Goal: Task Accomplishment & Management: Complete application form

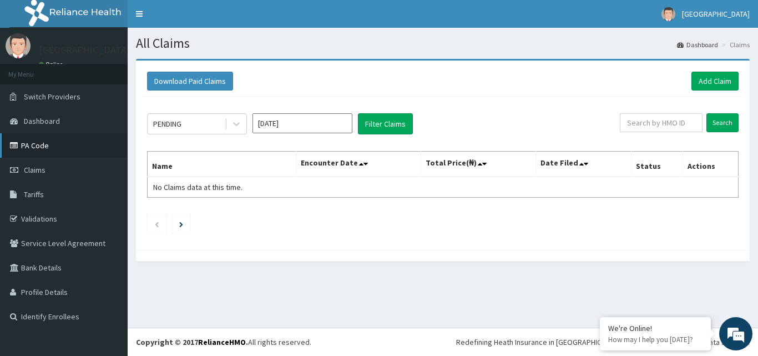
click at [56, 140] on link "PA Code" at bounding box center [64, 145] width 128 height 24
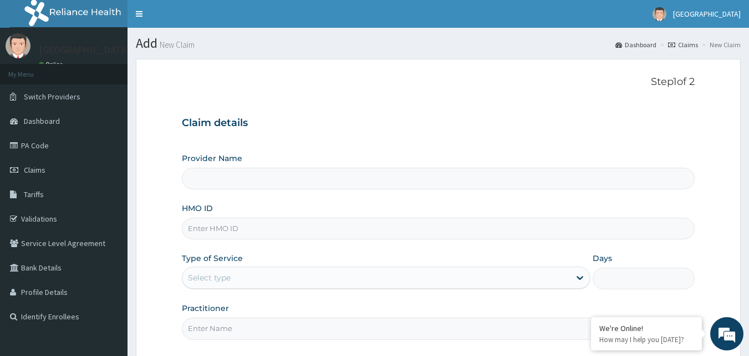
click at [248, 230] on input "HMO ID" at bounding box center [439, 228] width 514 height 22
type input "frc"
type input "[GEOGRAPHIC_DATA]"
type input "f"
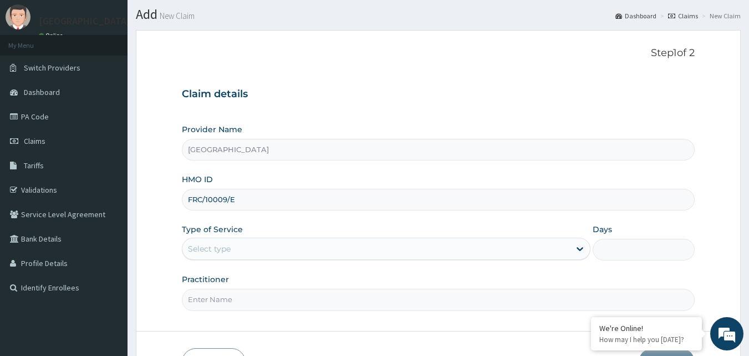
scroll to position [55, 0]
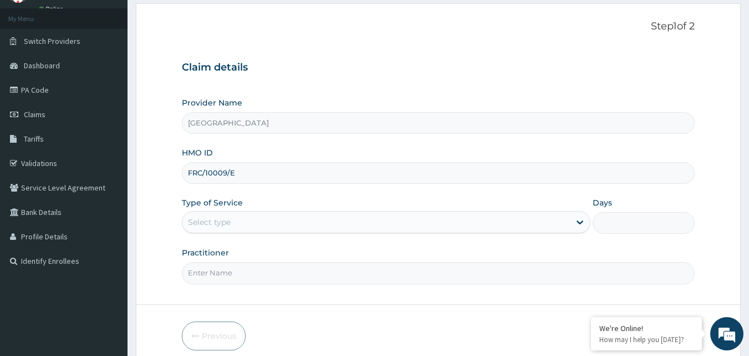
type input "FRC/10009/E"
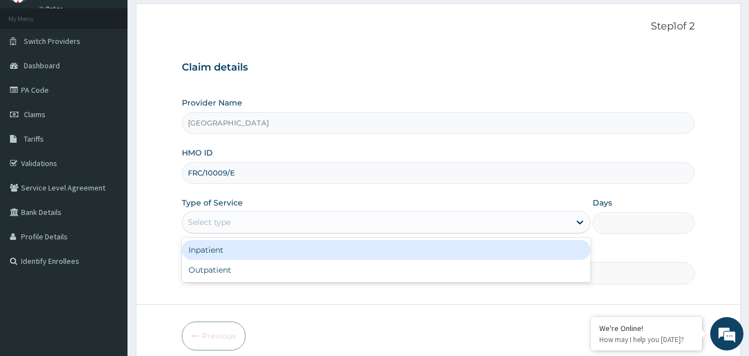
click at [270, 219] on div "Select type" at bounding box center [376, 222] width 388 height 18
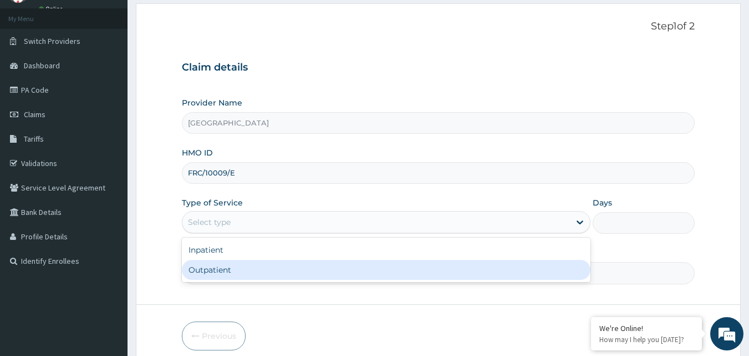
click at [246, 267] on div "Outpatient" at bounding box center [386, 270] width 409 height 20
type input "1"
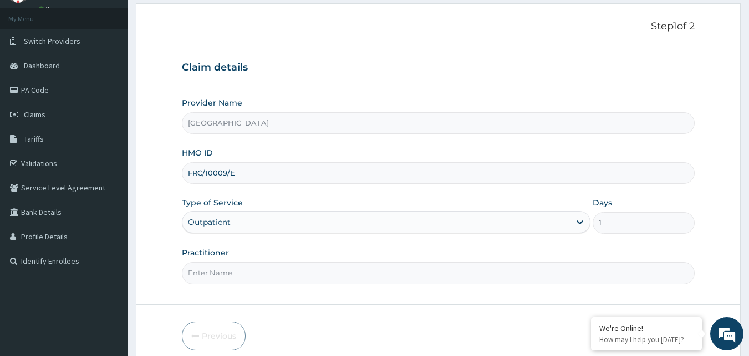
click at [246, 267] on input "Practitioner" at bounding box center [439, 273] width 514 height 22
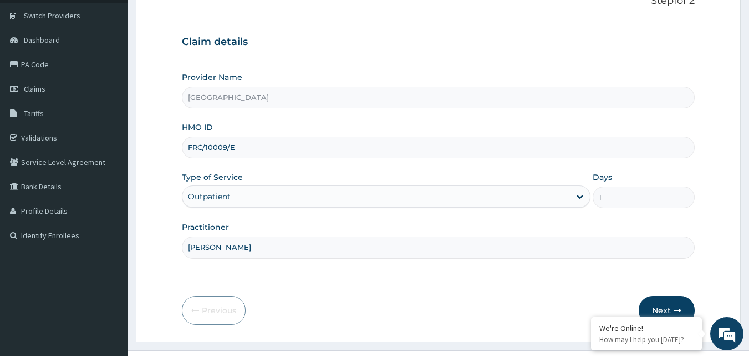
scroll to position [104, 0]
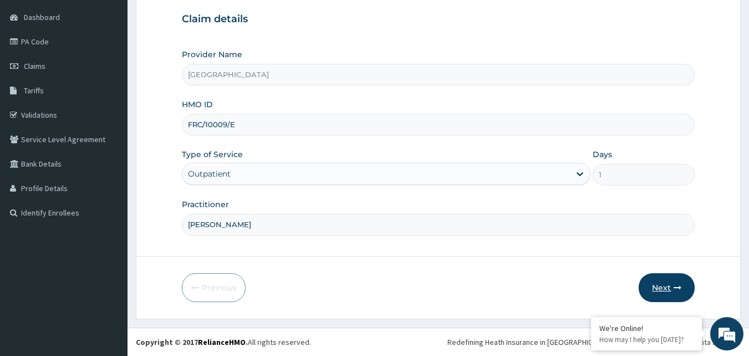
type input "DR EZE"
click at [661, 286] on button "Next" at bounding box center [667, 287] width 56 height 29
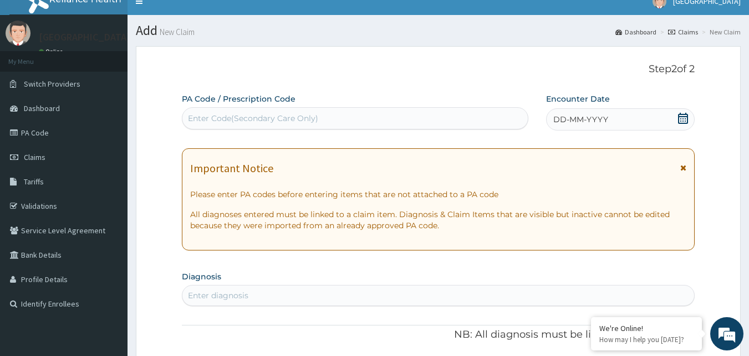
scroll to position [0, 0]
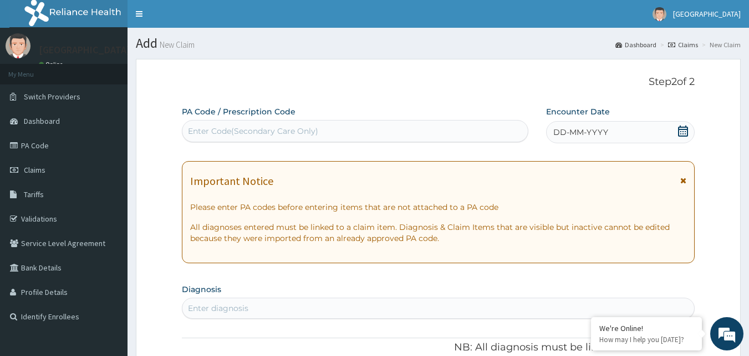
click at [678, 133] on icon at bounding box center [683, 130] width 11 height 11
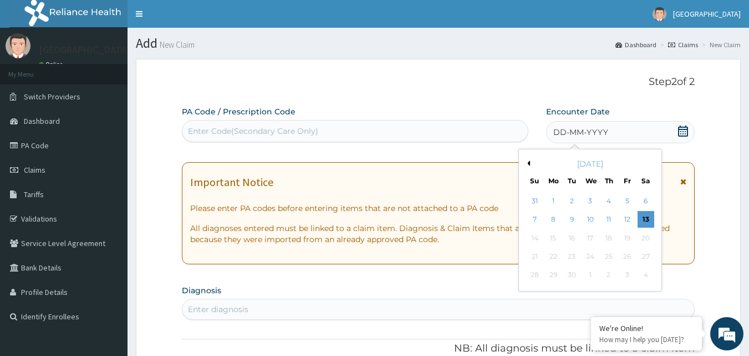
click at [530, 163] on div "[DATE]" at bounding box center [591, 163] width 134 height 11
click at [526, 162] on button "Previous Month" at bounding box center [528, 163] width 6 height 6
click at [553, 240] on div "11" at bounding box center [553, 238] width 17 height 17
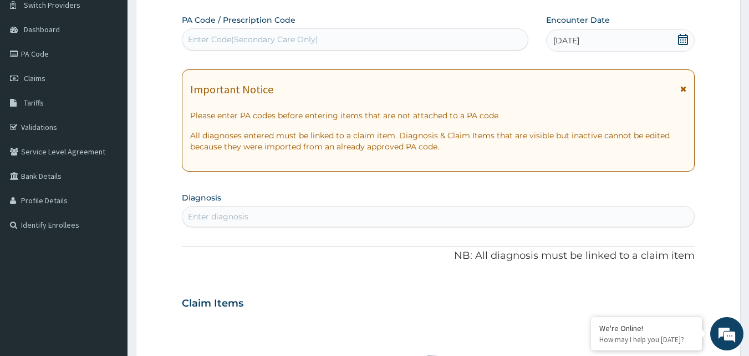
scroll to position [111, 0]
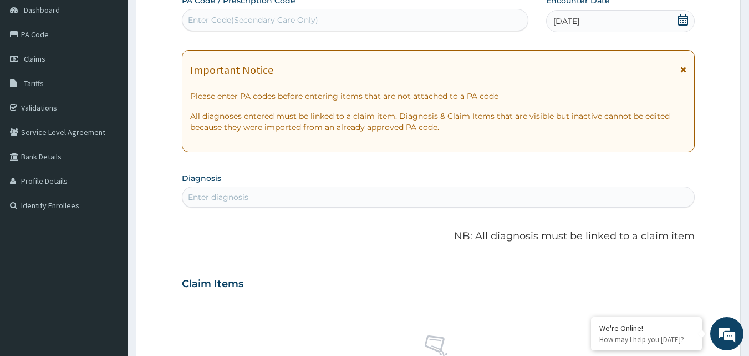
click at [287, 202] on div "Enter diagnosis" at bounding box center [438, 197] width 513 height 18
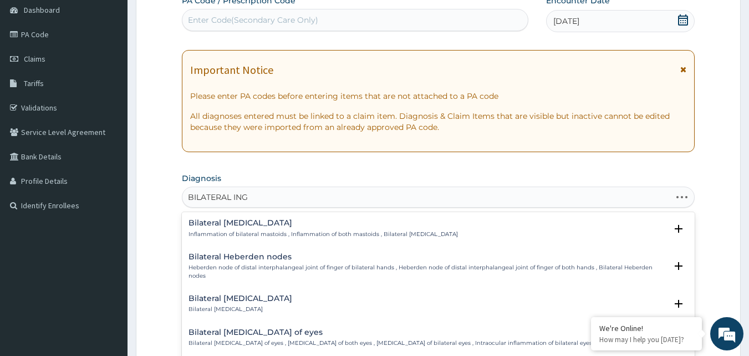
type input "BILATERAL INGR"
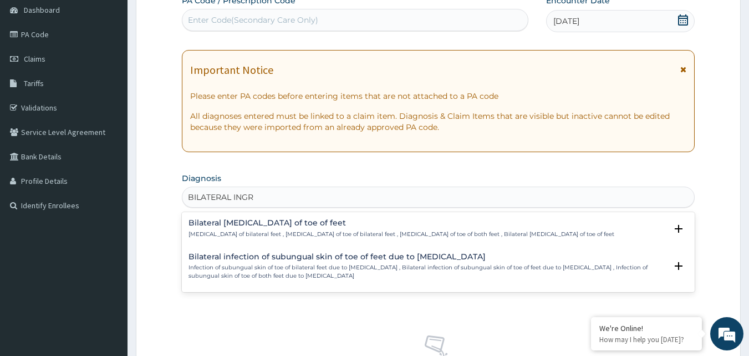
click at [333, 226] on h4 "Bilateral [MEDICAL_DATA] of toe of feet" at bounding box center [402, 223] width 426 height 8
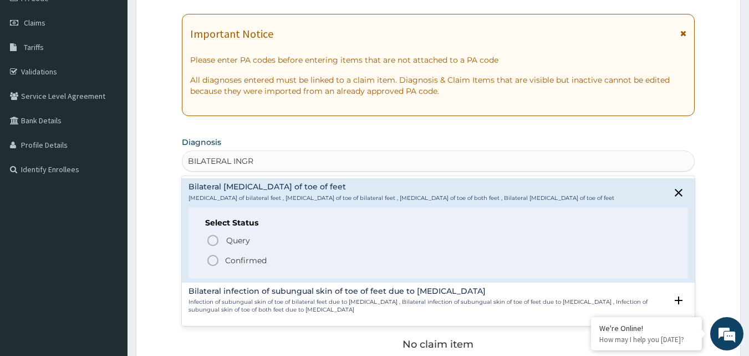
scroll to position [166, 0]
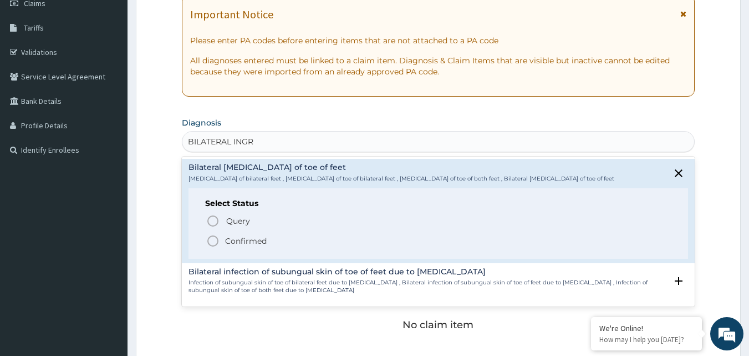
click at [220, 238] on span "Confirmed" at bounding box center [439, 240] width 466 height 13
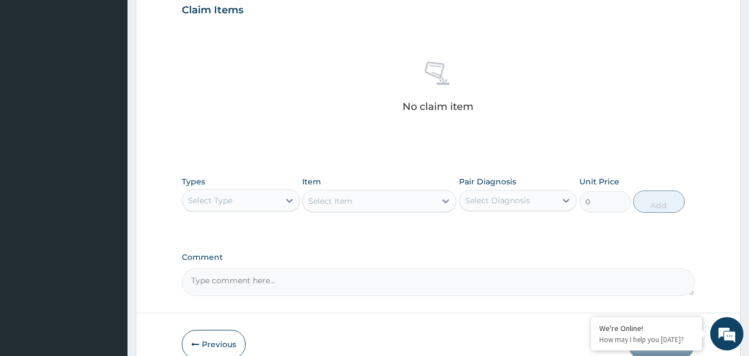
scroll to position [388, 0]
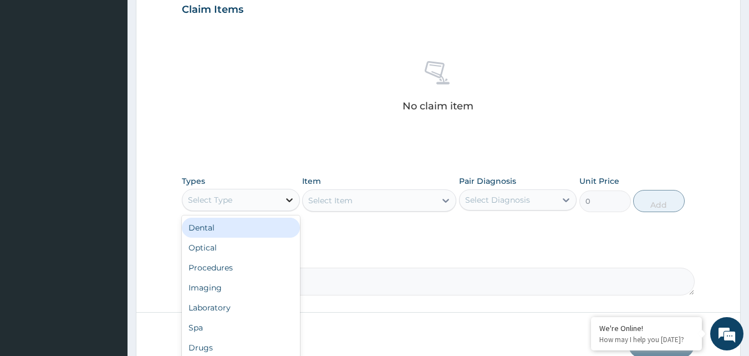
click at [280, 204] on div at bounding box center [290, 200] width 20 height 20
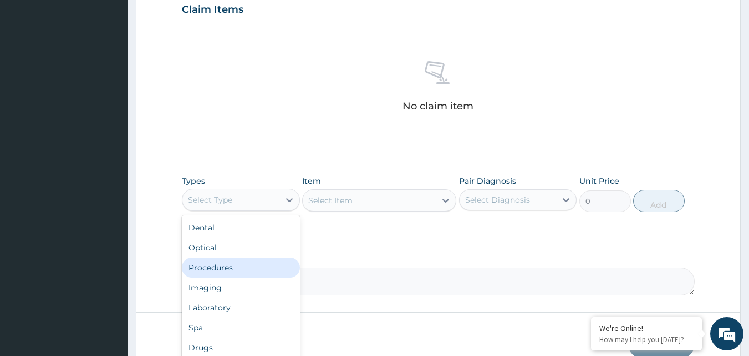
click at [239, 265] on div "Procedures" at bounding box center [241, 267] width 118 height 20
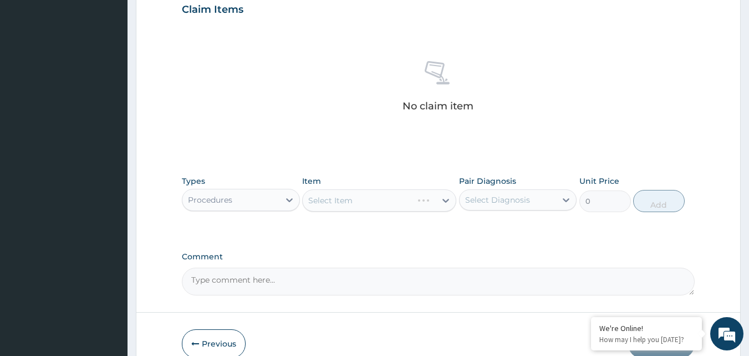
click at [492, 196] on div "Select Diagnosis" at bounding box center [497, 199] width 65 height 11
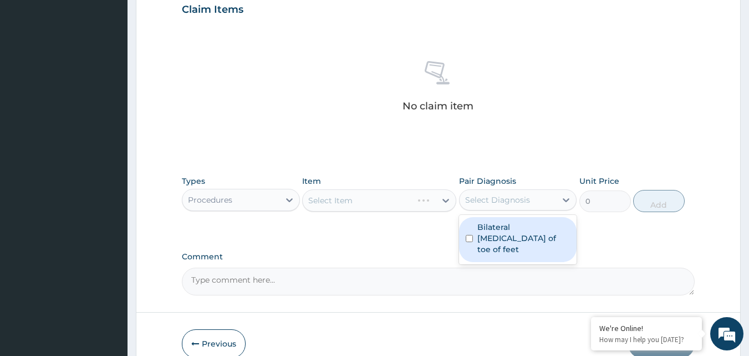
click at [494, 235] on label "Bilateral ingrowing nail of toe of feet" at bounding box center [524, 237] width 93 height 33
checkbox input "true"
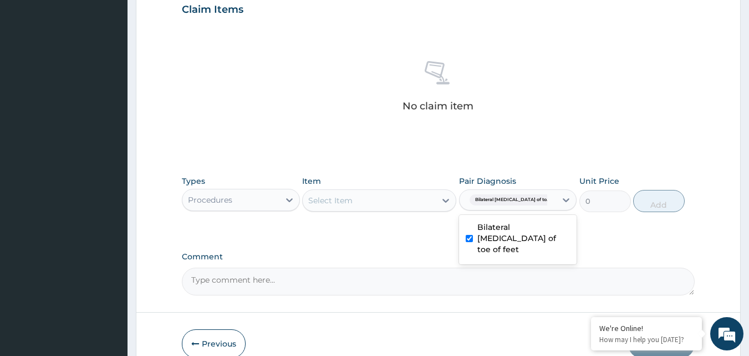
click at [416, 206] on div "Select Item" at bounding box center [369, 200] width 133 height 18
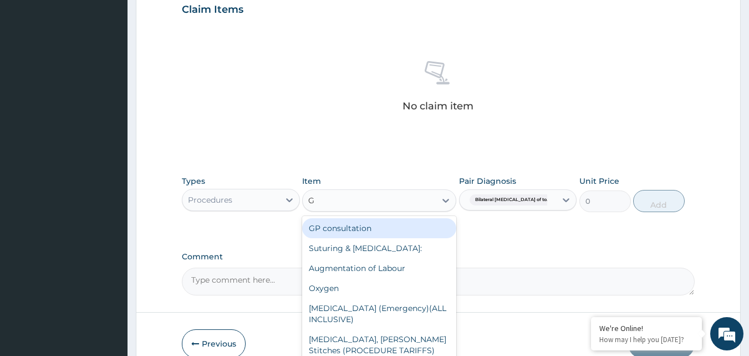
type input "GP"
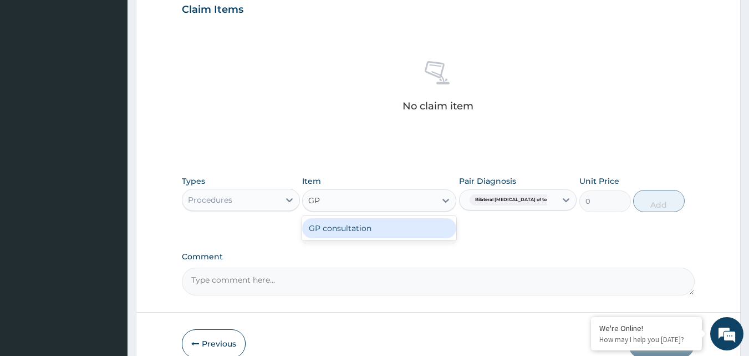
click at [412, 224] on div "GP consultation" at bounding box center [379, 228] width 154 height 20
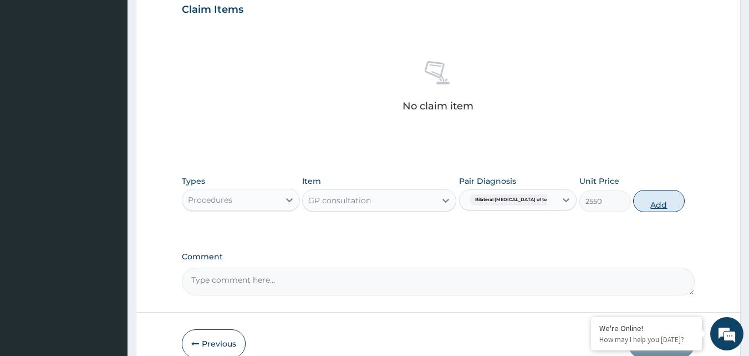
click at [656, 206] on button "Add" at bounding box center [659, 201] width 52 height 22
type input "0"
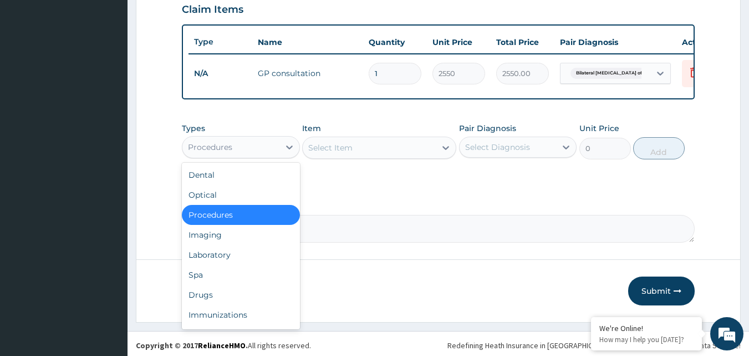
click at [274, 156] on div "Procedures" at bounding box center [230, 147] width 97 height 18
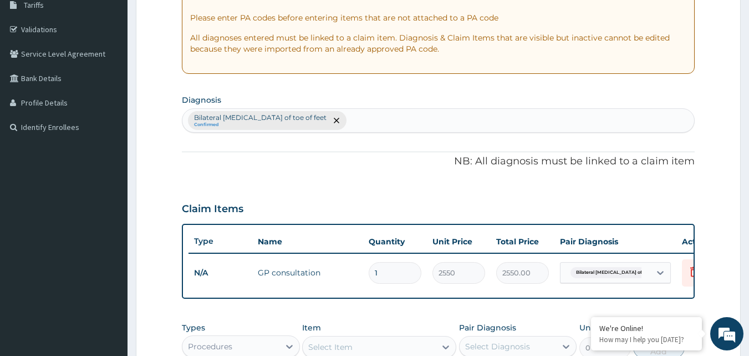
scroll to position [178, 0]
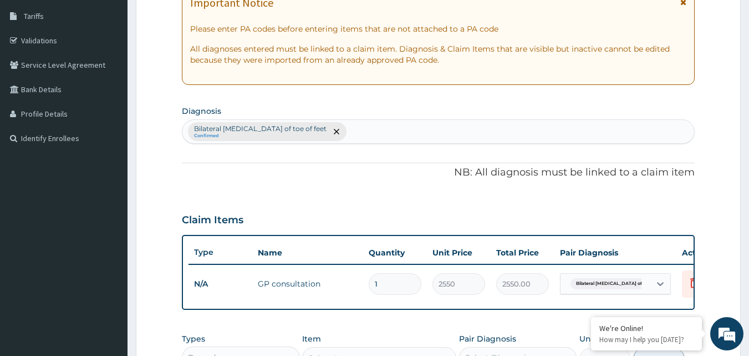
click at [402, 148] on div "PA Code / Prescription Code Enter Code(Secondary Care Only) Encounter Date 11-0…" at bounding box center [439, 190] width 514 height 525
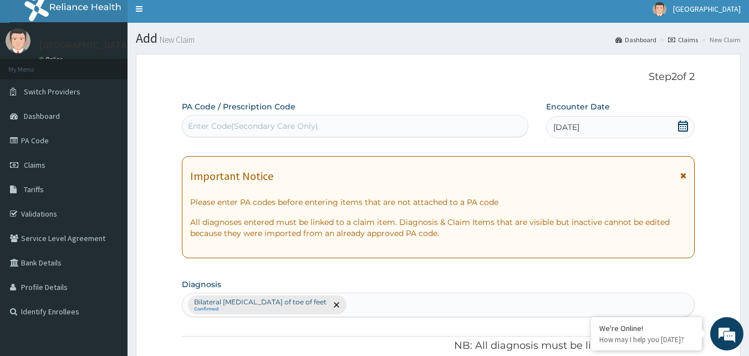
scroll to position [0, 0]
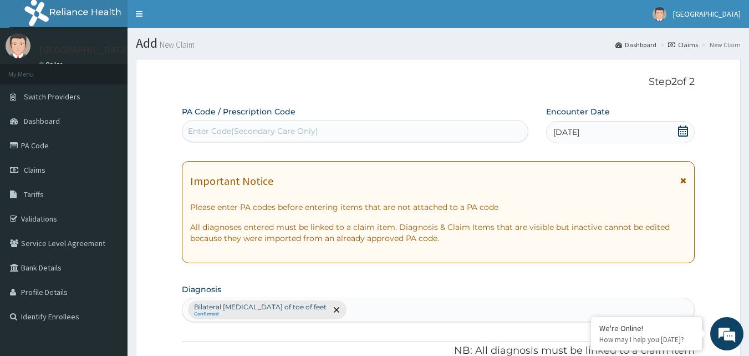
click at [368, 130] on div "Enter Code(Secondary Care Only)" at bounding box center [355, 131] width 346 height 18
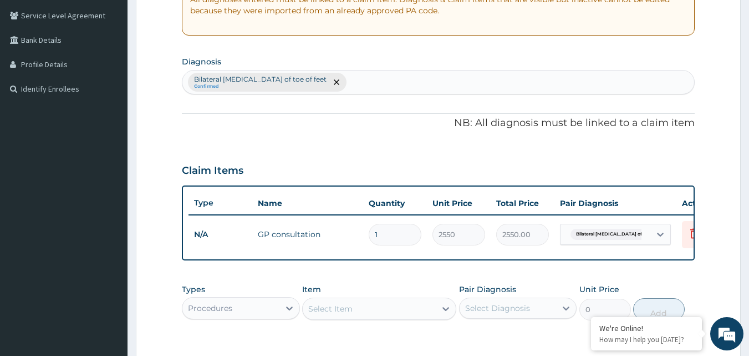
scroll to position [333, 0]
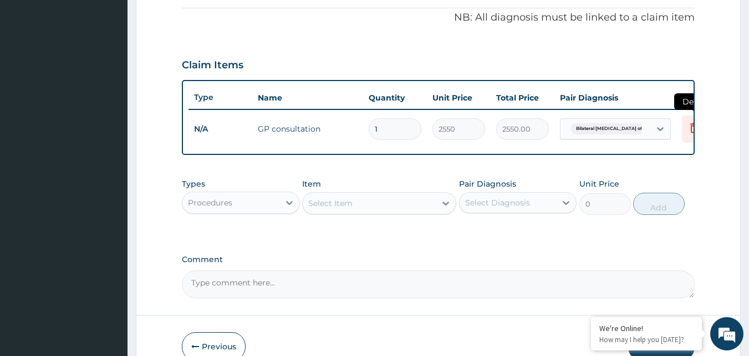
type input "PA/"
click at [693, 126] on icon at bounding box center [694, 128] width 24 height 27
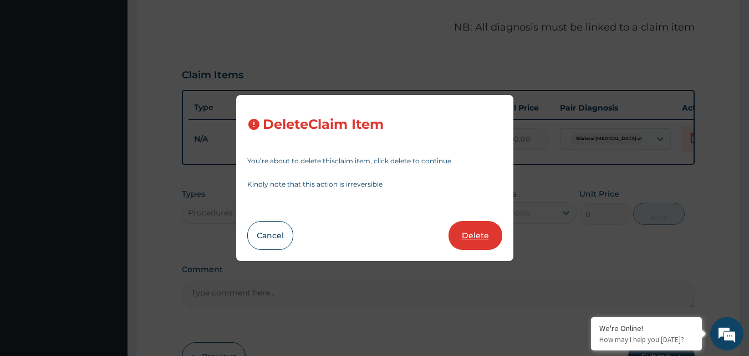
click at [476, 229] on button "Delete" at bounding box center [476, 235] width 54 height 29
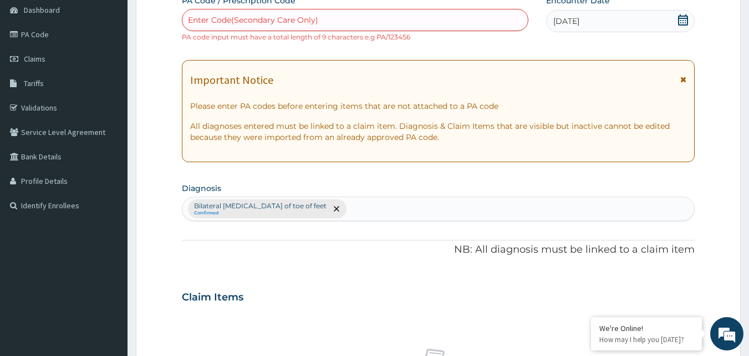
scroll to position [55, 0]
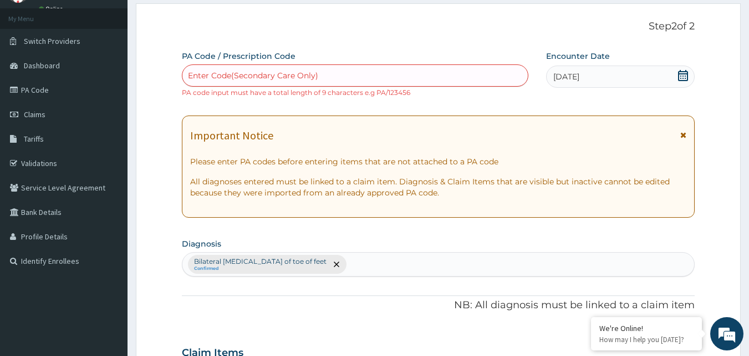
click at [395, 85] on div "Enter Code(Secondary Care Only)" at bounding box center [355, 75] width 347 height 22
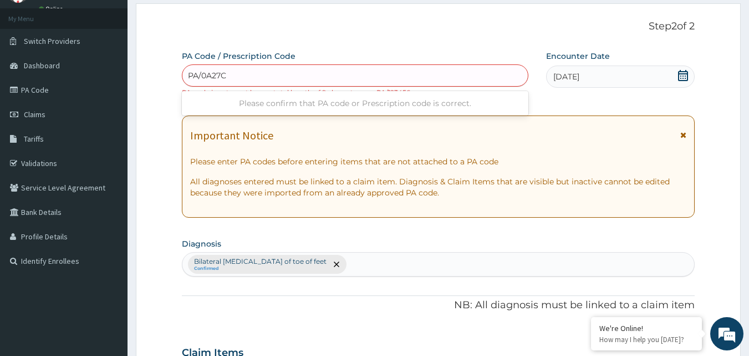
type input "PA/0A27CE"
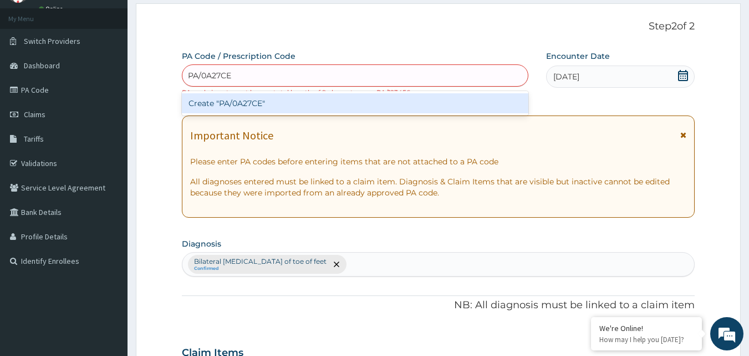
click at [398, 106] on div "Create "PA/0A27CE"" at bounding box center [355, 103] width 347 height 20
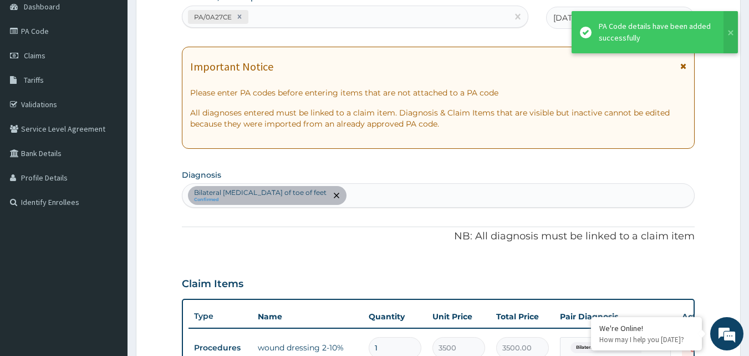
scroll to position [62, 0]
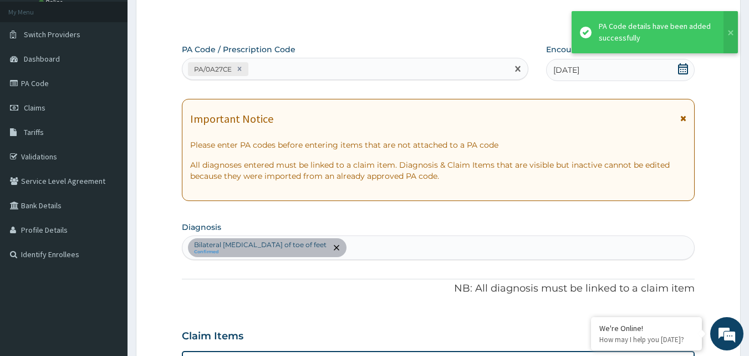
click at [403, 72] on div "PA/0A27CE" at bounding box center [345, 69] width 326 height 18
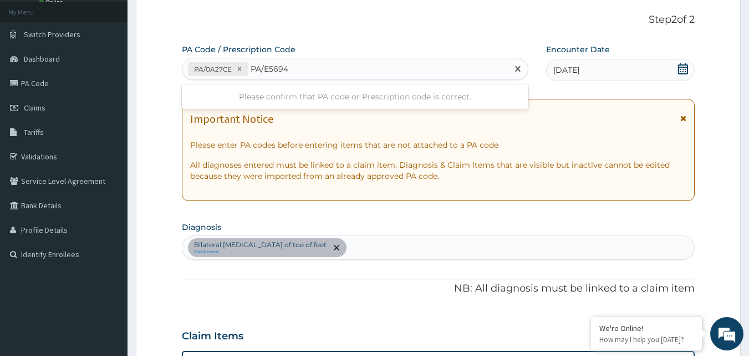
type input "PA/E5694B"
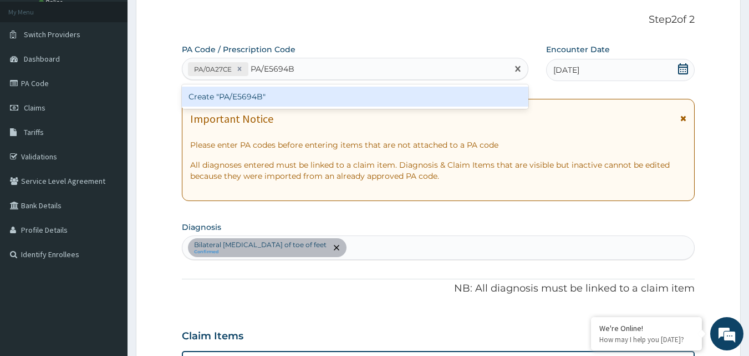
click at [394, 95] on div "Create "PA/E5694B"" at bounding box center [355, 97] width 347 height 20
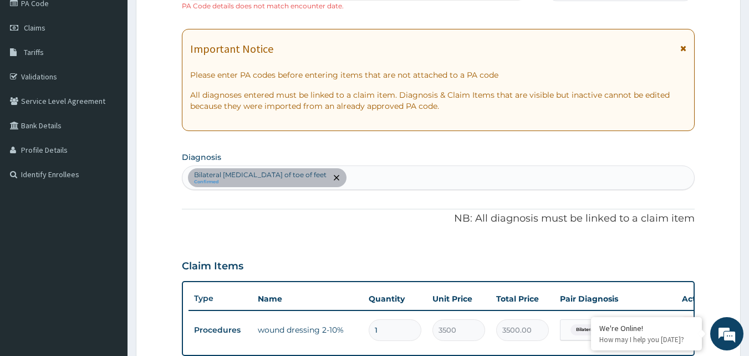
scroll to position [77, 0]
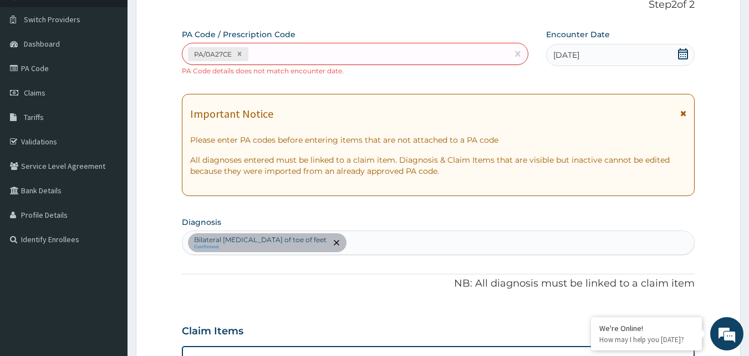
click at [332, 55] on div "PA/0A27CE" at bounding box center [345, 54] width 326 height 18
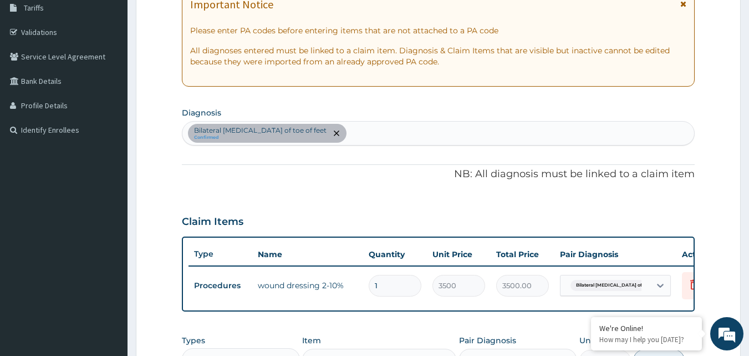
scroll to position [188, 0]
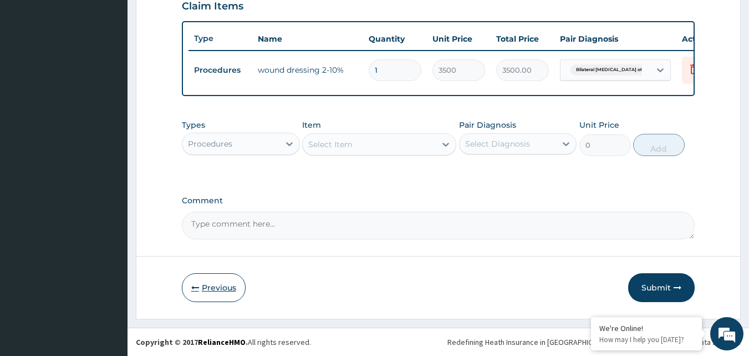
drag, startPoint x: 218, startPoint y: 288, endPoint x: 215, endPoint y: 282, distance: 6.7
click at [217, 285] on button "Previous" at bounding box center [214, 287] width 64 height 29
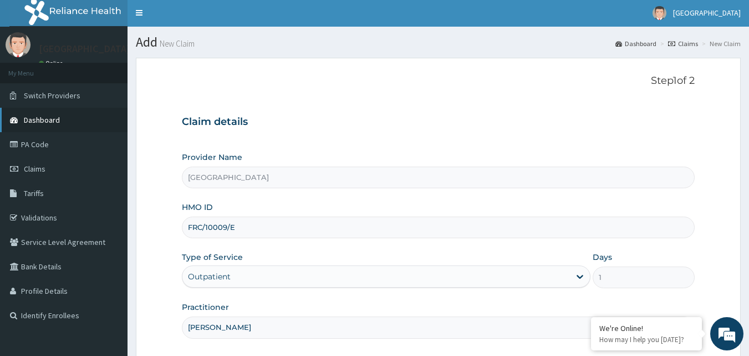
scroll to position [0, 0]
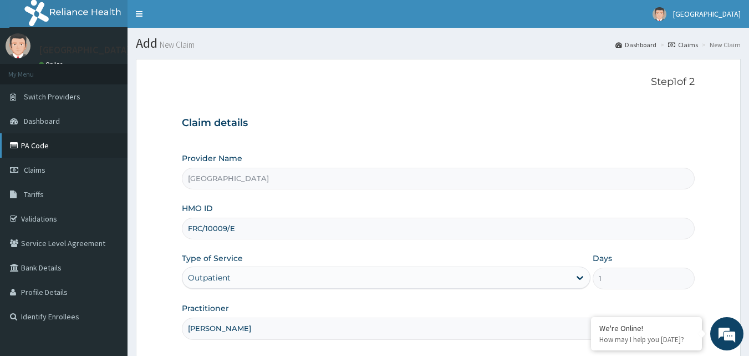
click at [62, 148] on link "PA Code" at bounding box center [64, 145] width 128 height 24
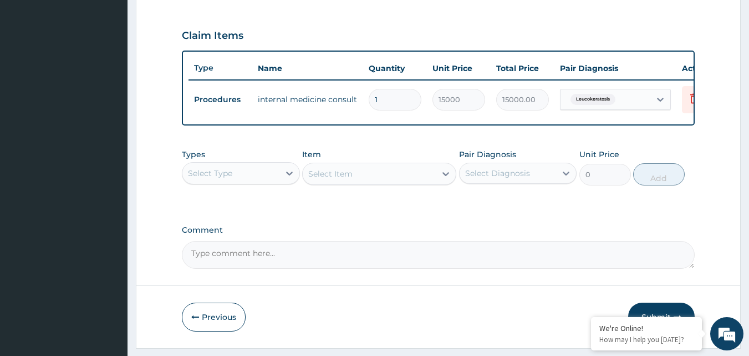
scroll to position [388, 0]
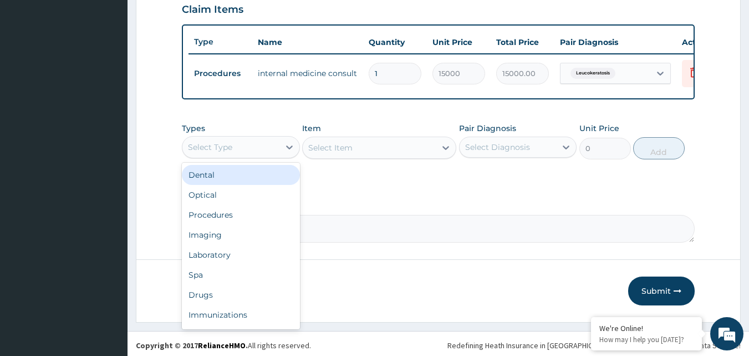
click at [258, 150] on div "Select Type" at bounding box center [230, 147] width 97 height 18
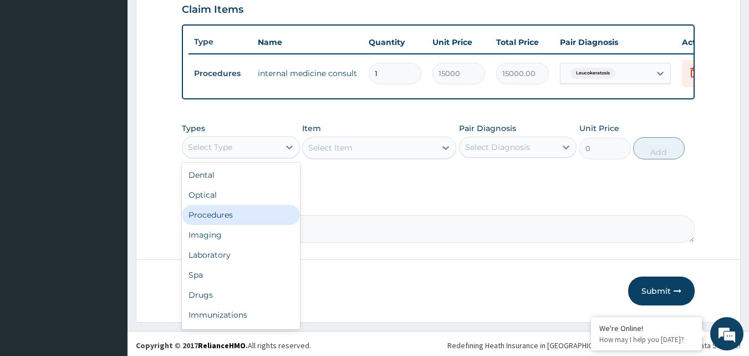
click at [231, 216] on div "Procedures" at bounding box center [241, 215] width 118 height 20
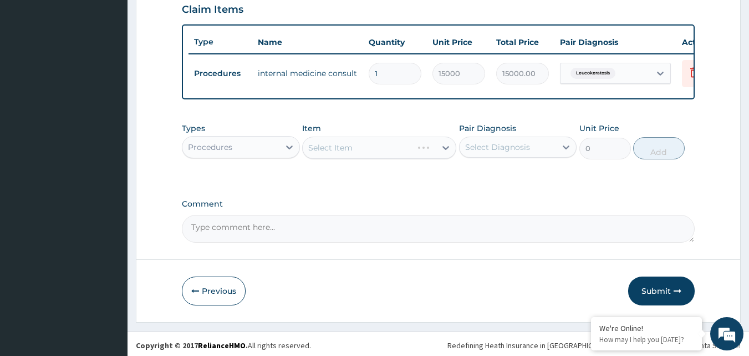
click at [473, 153] on div "Select Diagnosis" at bounding box center [497, 146] width 65 height 11
click at [480, 179] on label "Leucokeratosis" at bounding box center [507, 174] width 59 height 11
checkbox input "true"
click at [412, 151] on div "Select Item" at bounding box center [379, 147] width 154 height 22
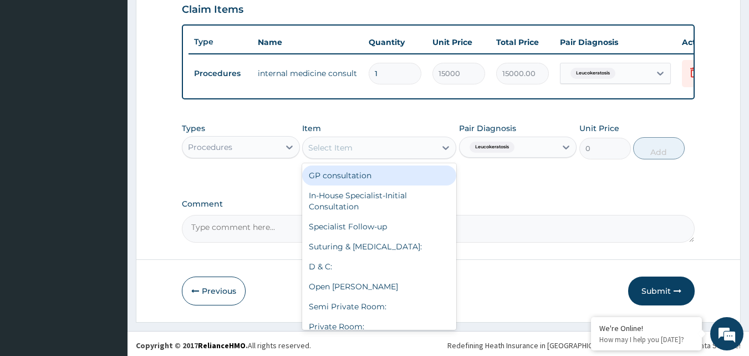
click at [383, 156] on div "Select Item" at bounding box center [369, 148] width 133 height 18
click at [381, 181] on div "GP consultation" at bounding box center [379, 175] width 154 height 20
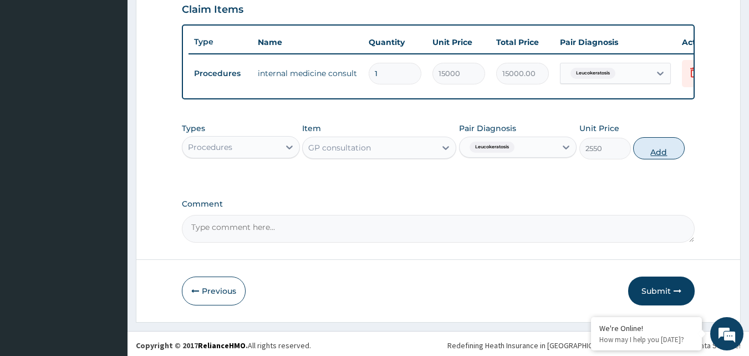
click at [660, 159] on button "Add" at bounding box center [659, 148] width 52 height 22
type input "0"
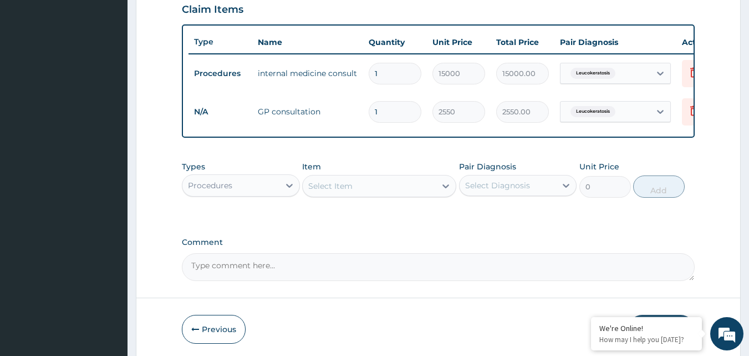
type input "2"
type input "5100.00"
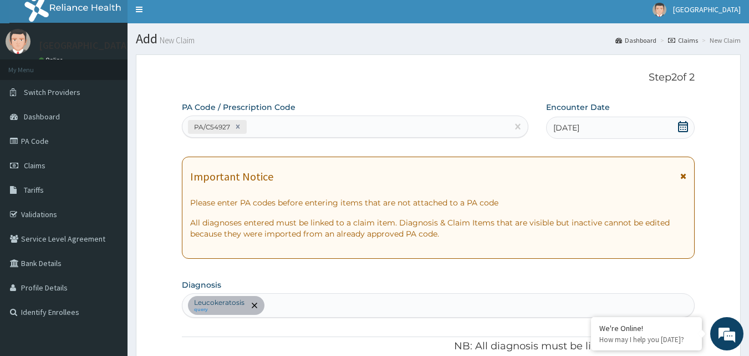
scroll to position [0, 0]
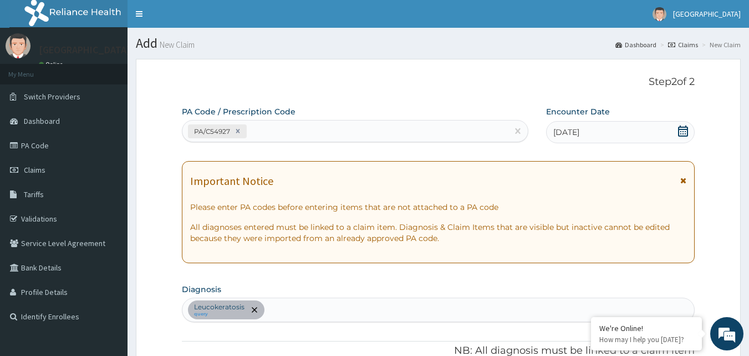
type input "2"
click at [351, 133] on div "PA/C54927" at bounding box center [345, 131] width 326 height 18
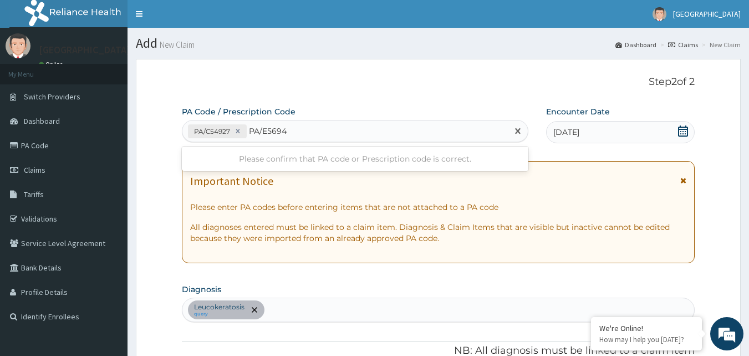
type input "PA/E5694B"
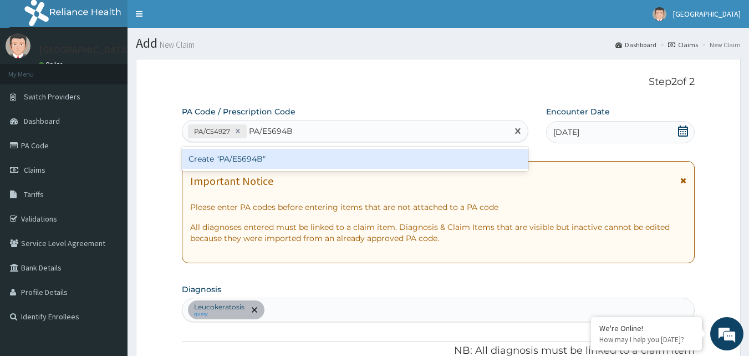
click at [367, 158] on div "Create "PA/E5694B"" at bounding box center [355, 159] width 347 height 20
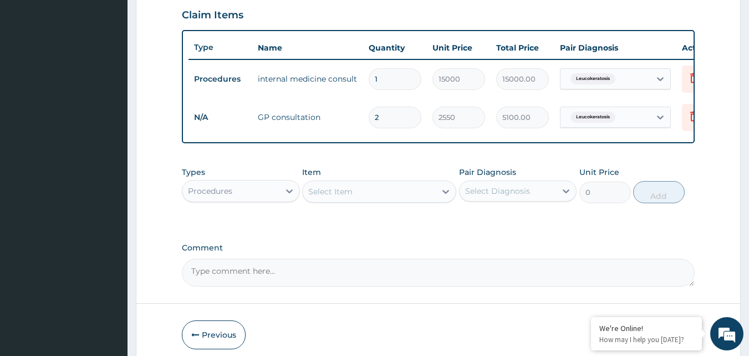
type input "3"
type input "7650.00"
type input "4"
type input "10200.00"
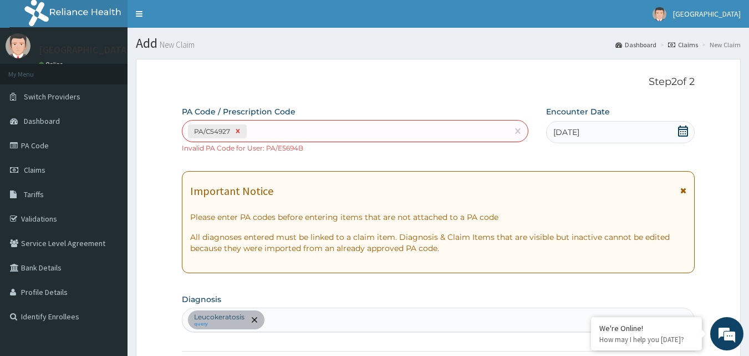
click at [240, 131] on icon at bounding box center [238, 131] width 8 height 8
type input "4"
type input "2550"
type input "10200.00"
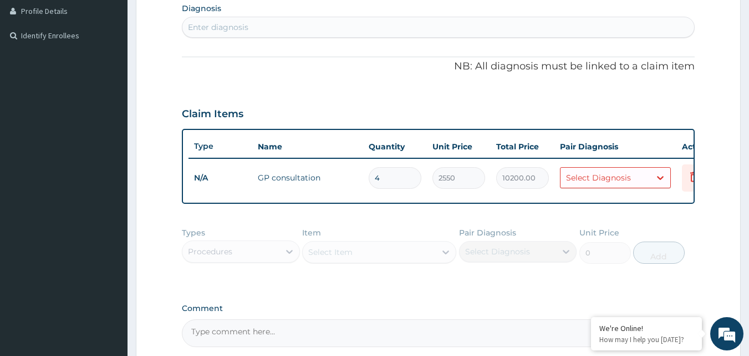
click at [310, 21] on div "Enter diagnosis" at bounding box center [438, 27] width 513 height 18
type input "P"
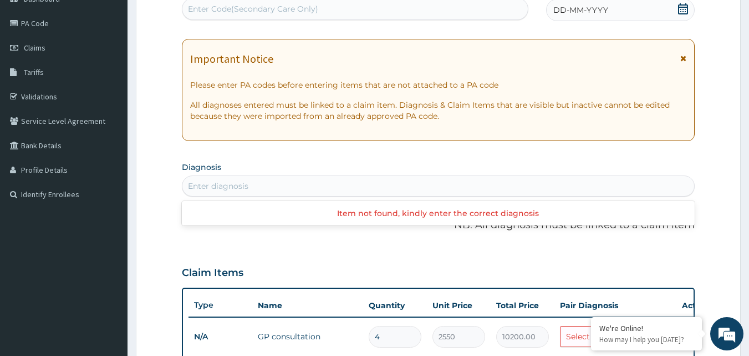
scroll to position [59, 0]
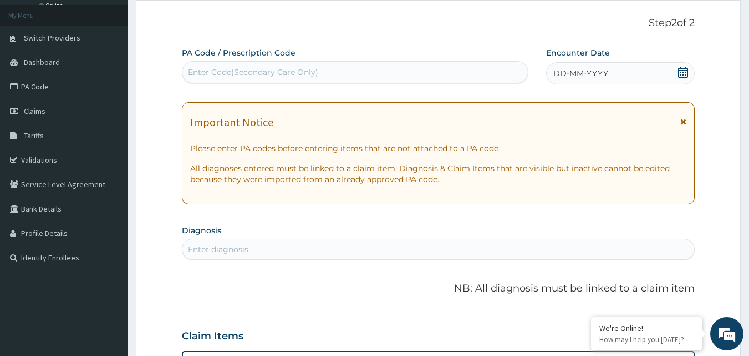
click at [288, 72] on div "Enter Code(Secondary Care Only)" at bounding box center [253, 72] width 130 height 11
type input "PA/0A27CE"
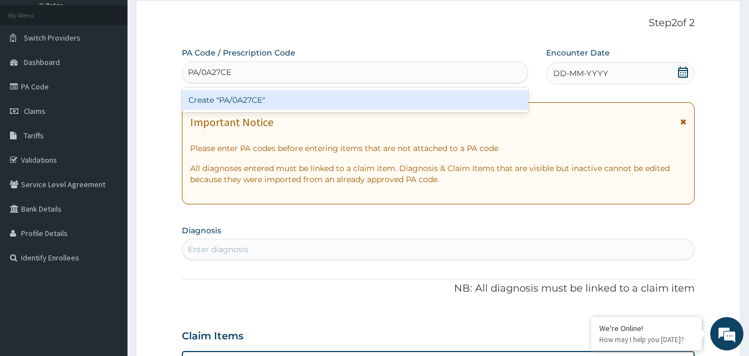
click at [292, 103] on div "Create "PA/0A27CE"" at bounding box center [355, 100] width 347 height 20
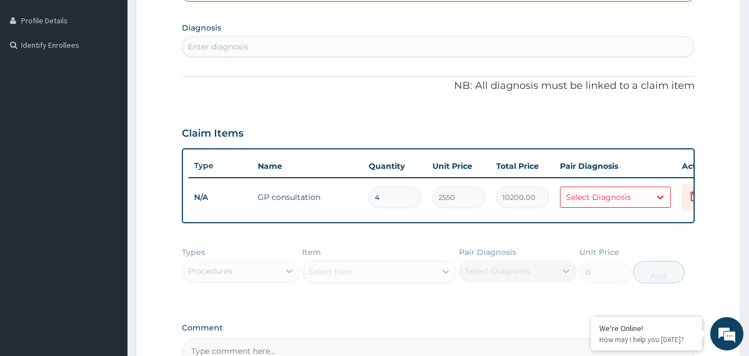
scroll to position [291, 0]
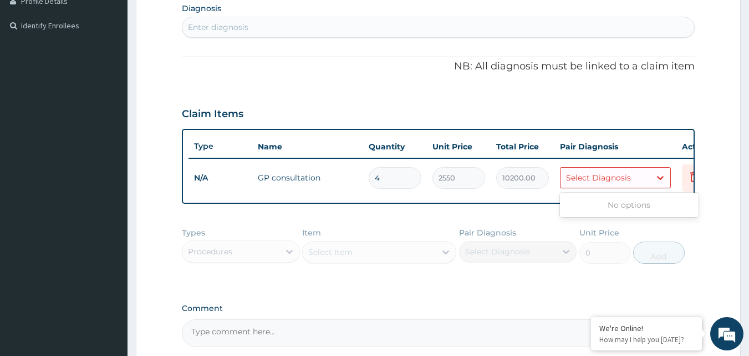
click at [584, 180] on div "Select Diagnosis" at bounding box center [598, 177] width 65 height 11
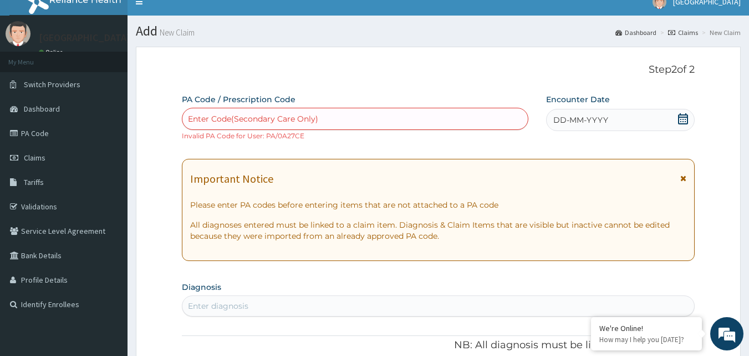
scroll to position [0, 0]
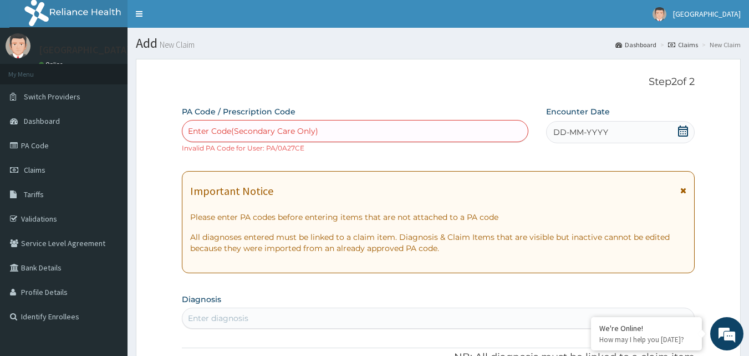
click at [351, 126] on div "Enter Code(Secondary Care Only)" at bounding box center [355, 131] width 346 height 18
click at [52, 167] on link "Claims" at bounding box center [64, 170] width 128 height 24
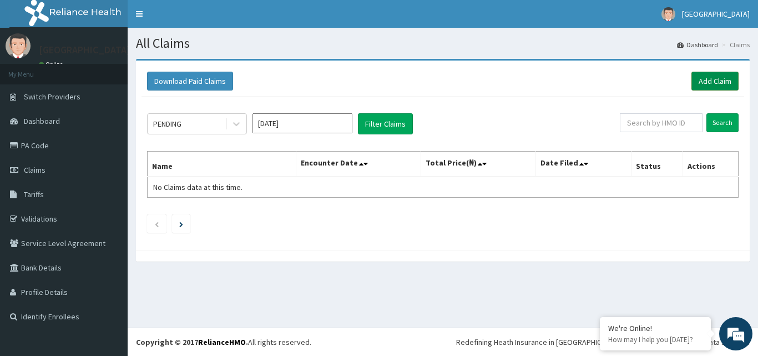
click at [721, 74] on link "Add Claim" at bounding box center [714, 81] width 47 height 19
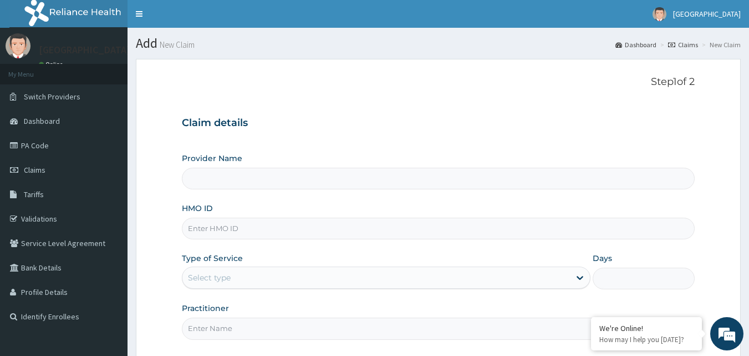
click at [261, 226] on input "HMO ID" at bounding box center [439, 228] width 514 height 22
type input "[GEOGRAPHIC_DATA]"
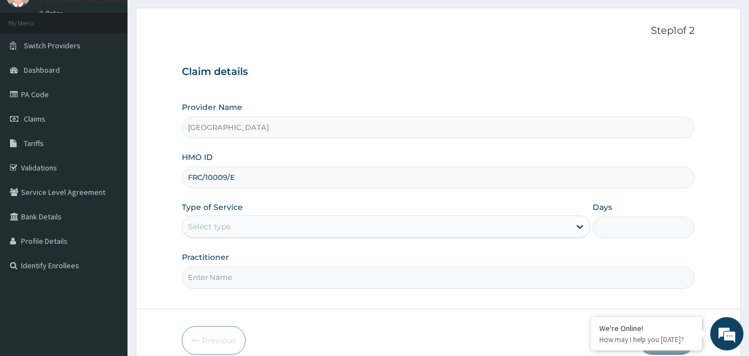
scroll to position [55, 0]
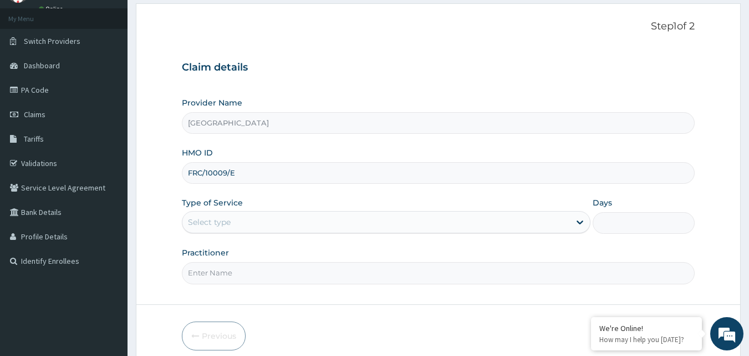
type input "FRC/10009/E"
click at [249, 221] on div "Select type" at bounding box center [376, 222] width 388 height 18
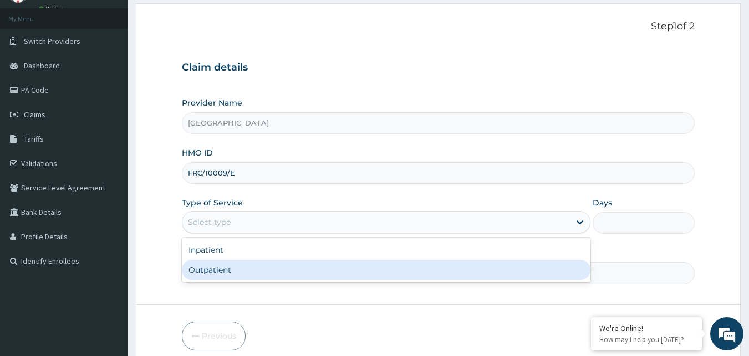
click at [221, 267] on div "Outpatient" at bounding box center [386, 270] width 409 height 20
type input "1"
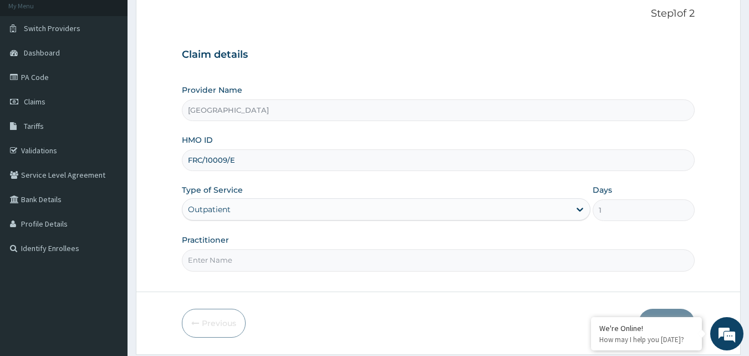
scroll to position [104, 0]
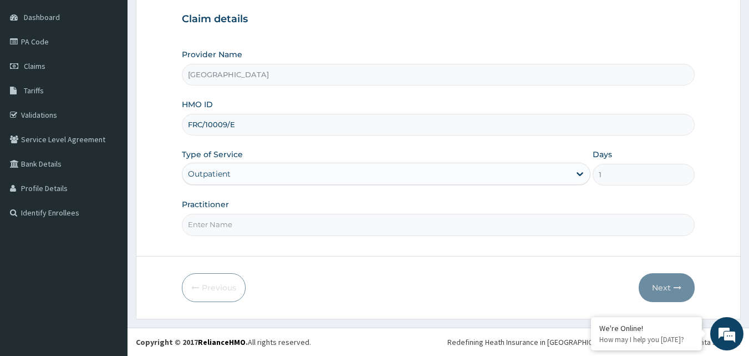
click at [249, 222] on input "Practitioner" at bounding box center [439, 225] width 514 height 22
type input "[PERSON_NAME]"
click at [654, 278] on button "Next" at bounding box center [667, 287] width 56 height 29
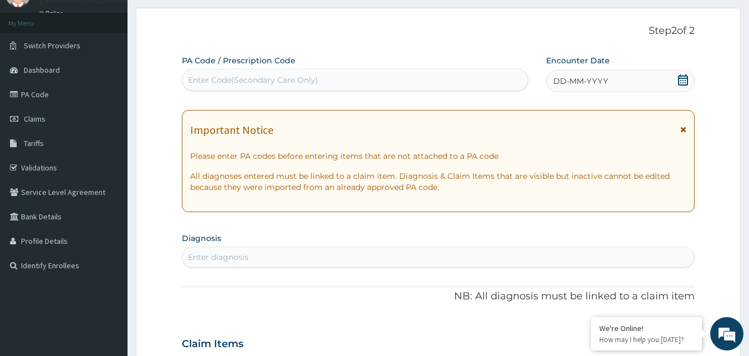
scroll to position [0, 0]
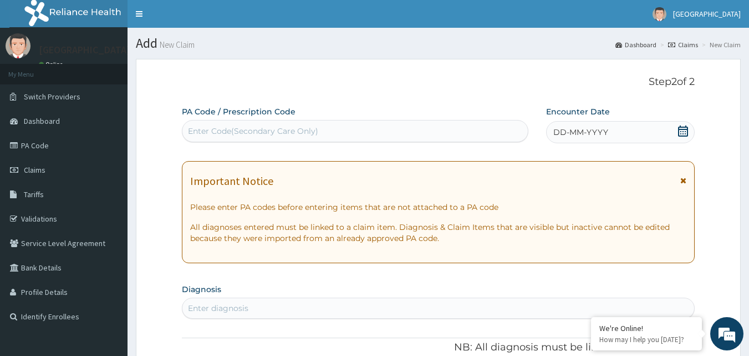
click at [682, 134] on icon at bounding box center [683, 130] width 11 height 11
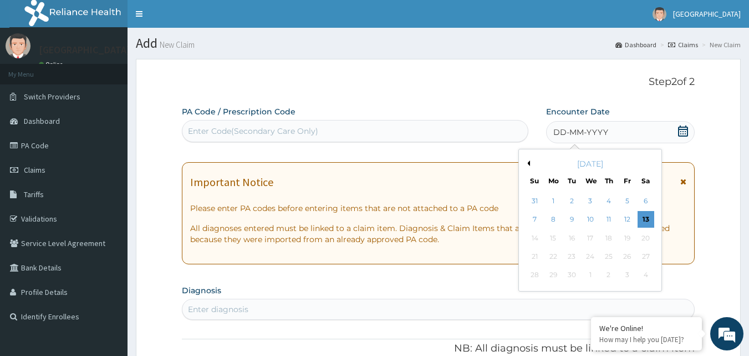
click at [530, 161] on div "Previous Month [DATE] Su Mo Tu We Th Fr Sa 31 1 2 3 4 5 6 7 8 9 10 11 12 13 14 …" at bounding box center [591, 220] width 144 height 143
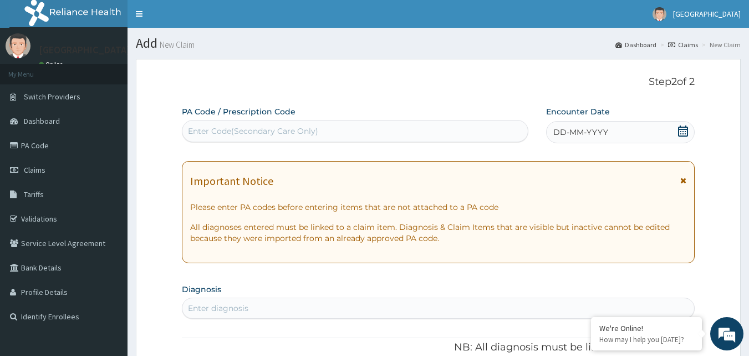
click at [422, 133] on div "Enter Code(Secondary Care Only)" at bounding box center [355, 131] width 346 height 18
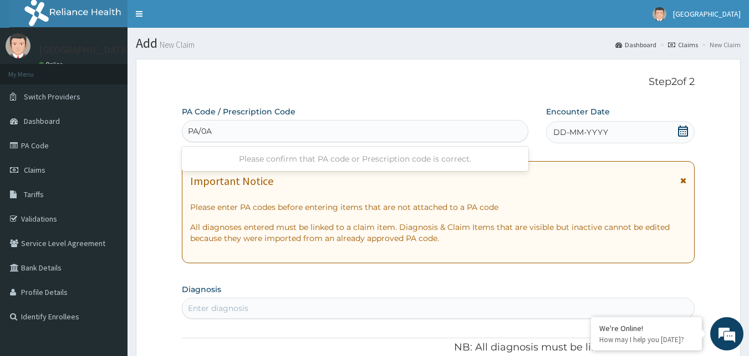
type input "PA/0A"
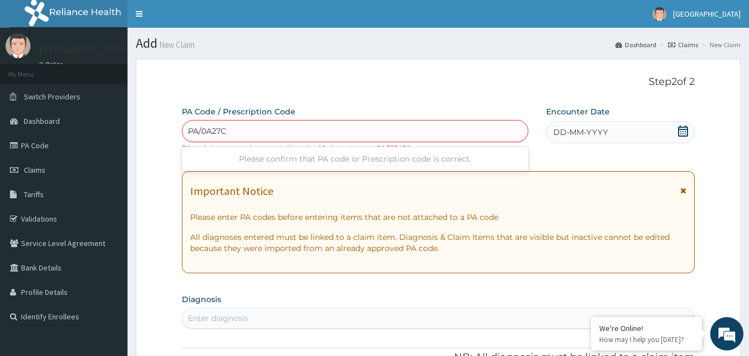
type input "PA/0A27CE"
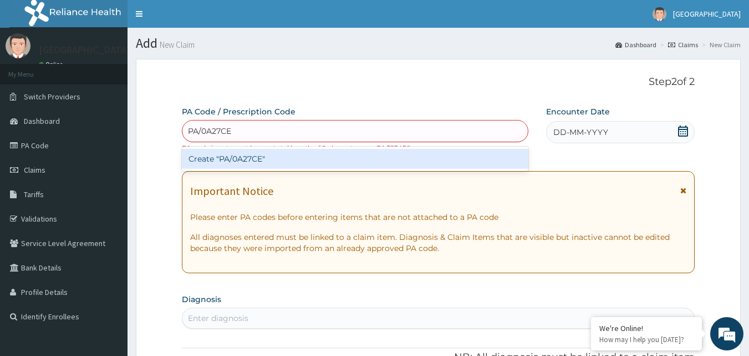
click at [326, 167] on div "Create "PA/0A27CE"" at bounding box center [355, 159] width 347 height 20
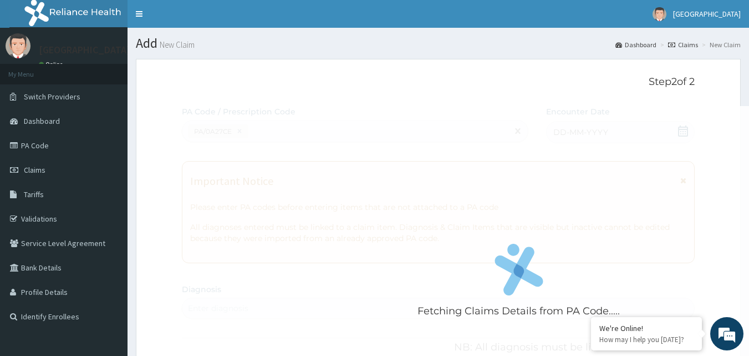
scroll to position [284, 0]
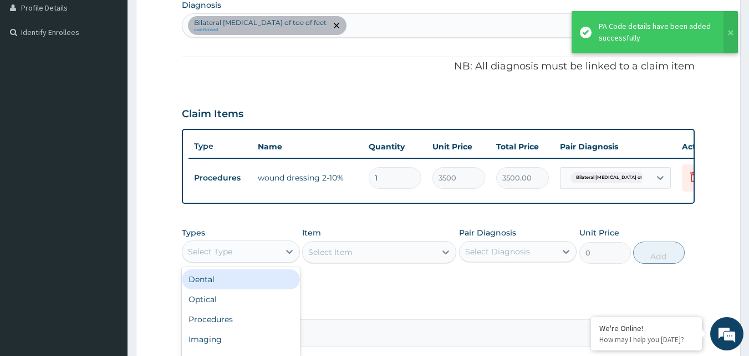
click at [249, 257] on div "Select Type" at bounding box center [230, 251] width 97 height 18
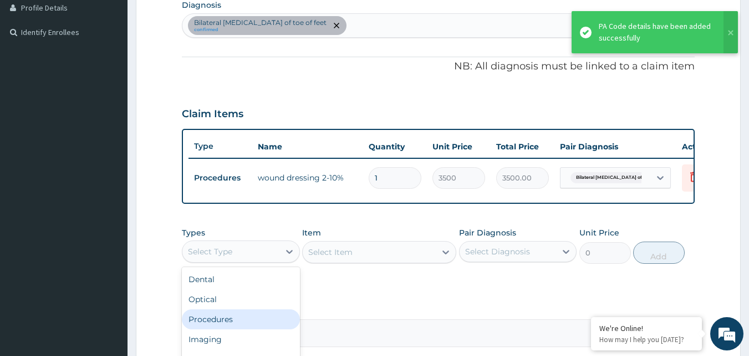
click at [220, 329] on div "Procedures" at bounding box center [241, 319] width 118 height 20
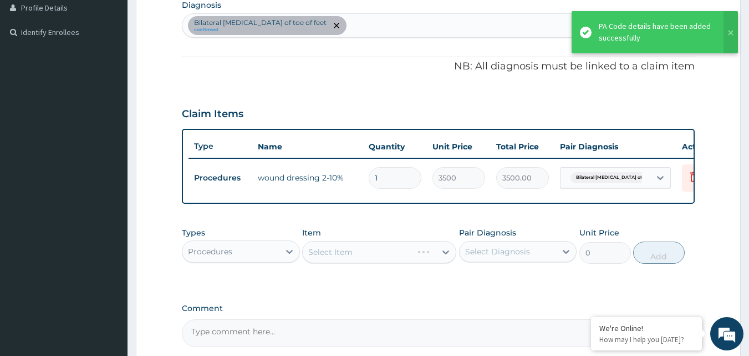
scroll to position [339, 0]
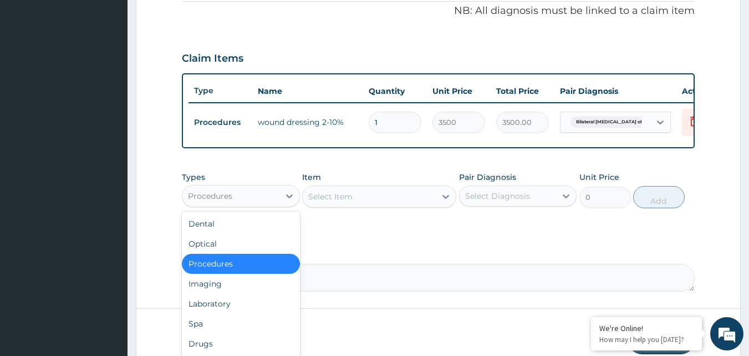
click at [251, 196] on div "Procedures" at bounding box center [230, 196] width 97 height 18
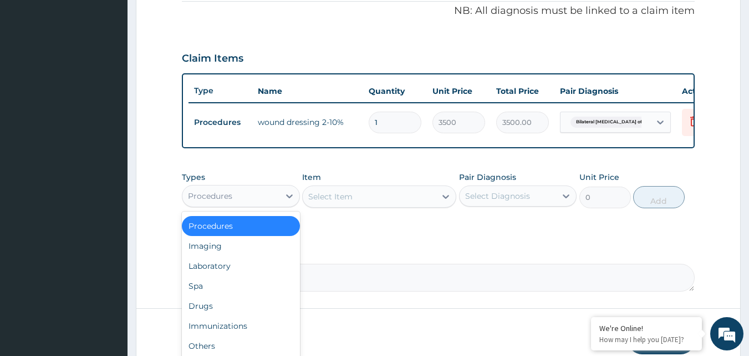
click at [238, 236] on div "Procedures" at bounding box center [241, 226] width 118 height 20
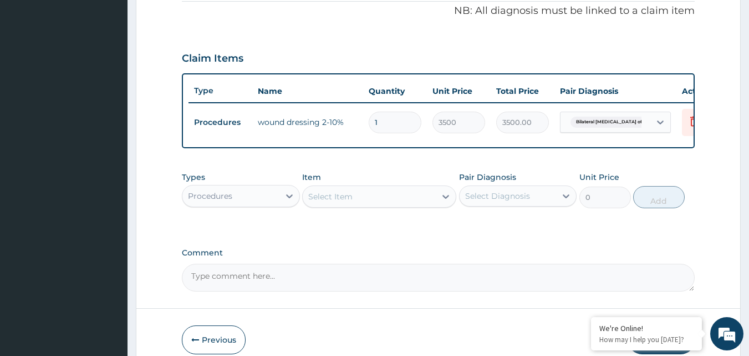
click at [367, 205] on div "Select Item" at bounding box center [369, 196] width 133 height 18
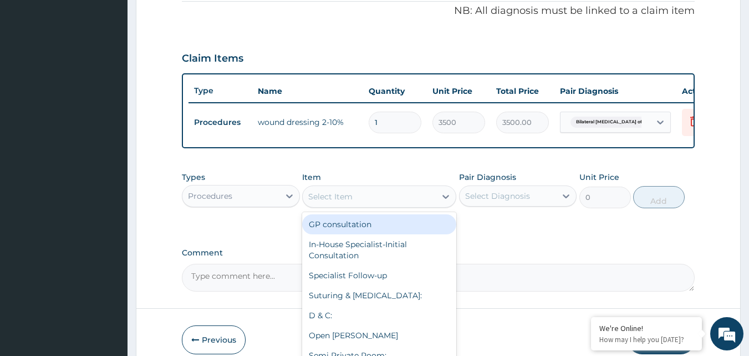
click at [359, 234] on div "GP consultation" at bounding box center [379, 224] width 154 height 20
type input "2550"
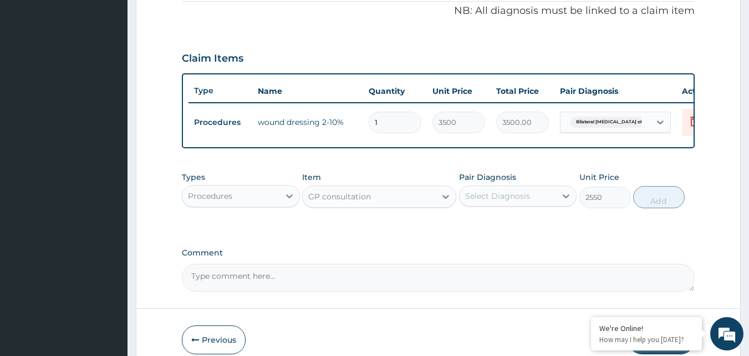
click at [520, 200] on div "Select Diagnosis" at bounding box center [497, 195] width 65 height 11
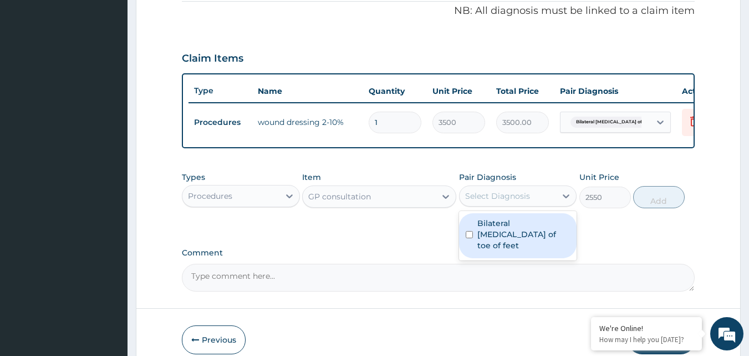
click at [505, 240] on label "Bilateral ingrowing nail of toe of feet" at bounding box center [524, 233] width 93 height 33
checkbox input "true"
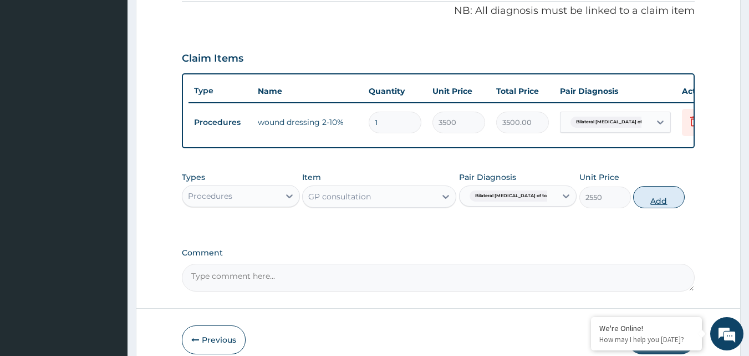
click at [673, 206] on button "Add" at bounding box center [659, 197] width 52 height 22
type input "0"
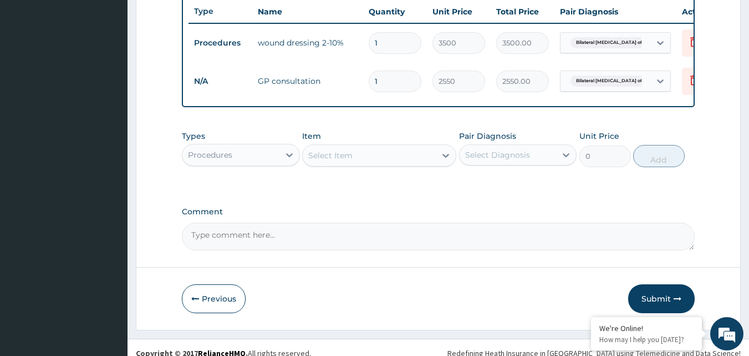
scroll to position [438, 0]
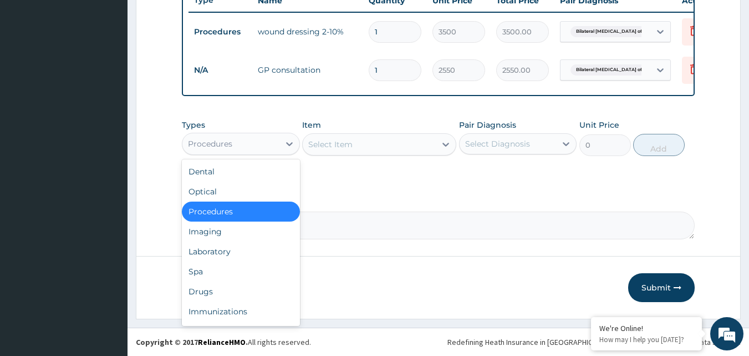
click at [235, 145] on div "Procedures" at bounding box center [230, 144] width 97 height 18
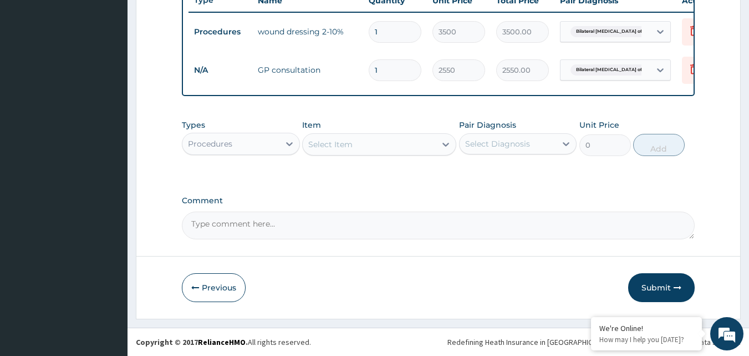
click at [272, 141] on div "Procedures" at bounding box center [230, 144] width 97 height 18
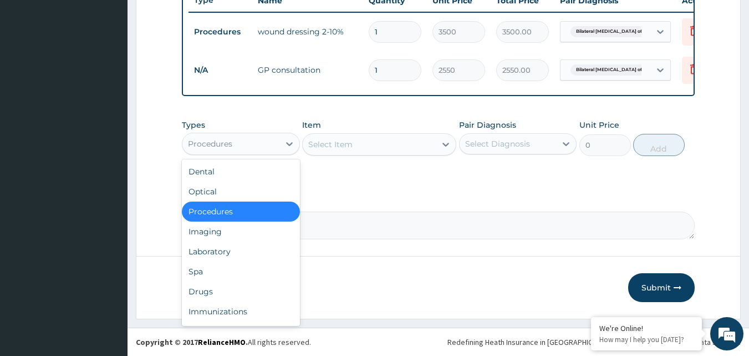
click at [251, 138] on div "Procedures" at bounding box center [230, 144] width 97 height 18
click at [216, 292] on div "Drugs" at bounding box center [241, 291] width 118 height 20
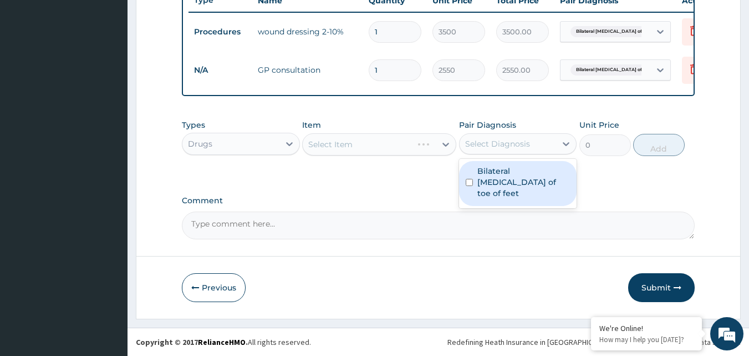
click at [513, 144] on div "Select Diagnosis" at bounding box center [497, 143] width 65 height 11
click at [493, 168] on label "Bilateral ingrowing nail of toe of feet" at bounding box center [524, 181] width 93 height 33
checkbox input "true"
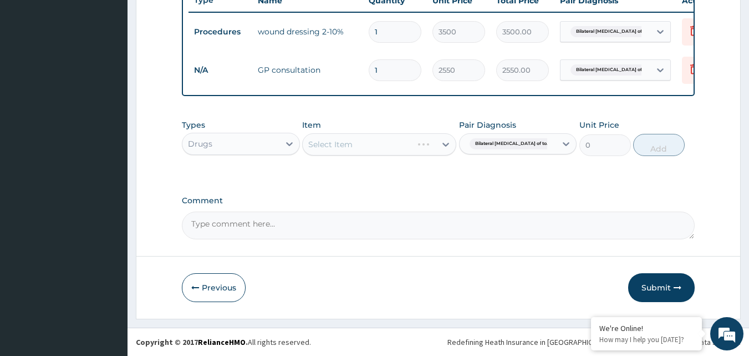
click at [406, 137] on div "Select Item" at bounding box center [379, 144] width 154 height 22
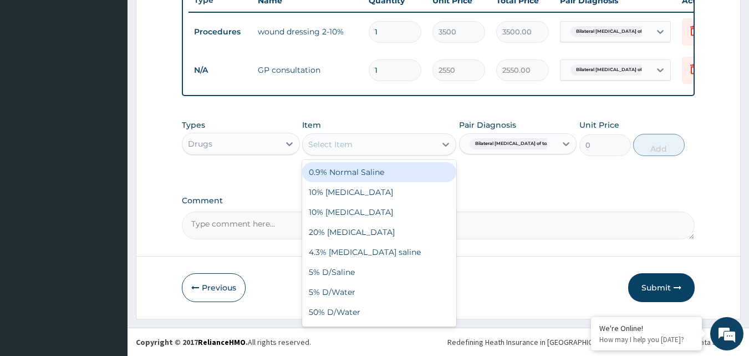
click at [403, 144] on div "Select Item" at bounding box center [369, 144] width 133 height 18
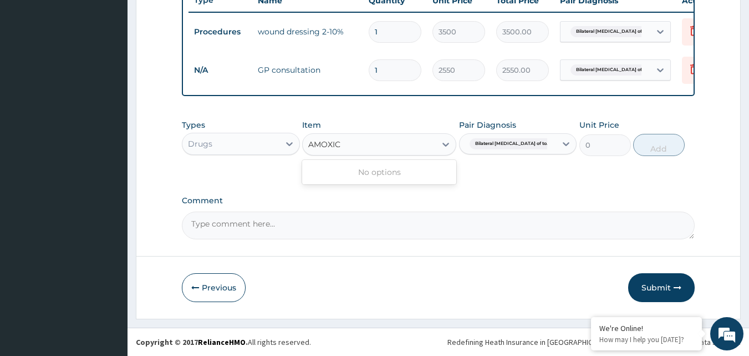
type input "AMOXI"
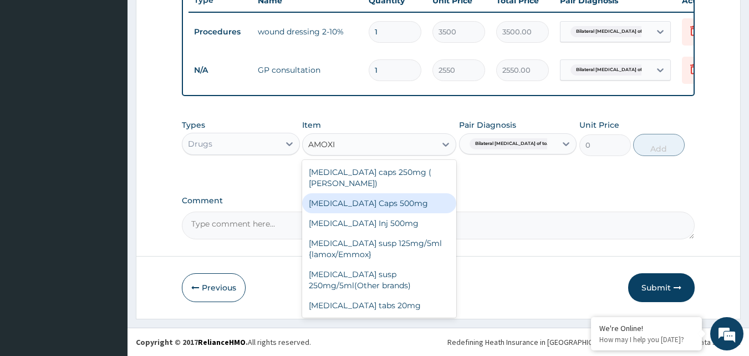
click at [367, 194] on div "Amoxil Caps 500mg" at bounding box center [379, 203] width 154 height 20
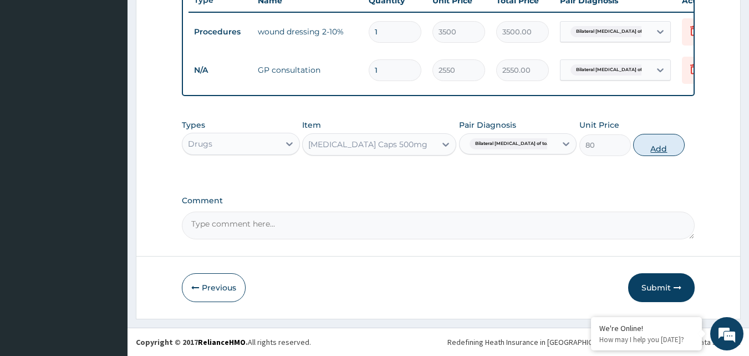
click at [655, 146] on button "Add" at bounding box center [659, 145] width 52 height 22
type input "0"
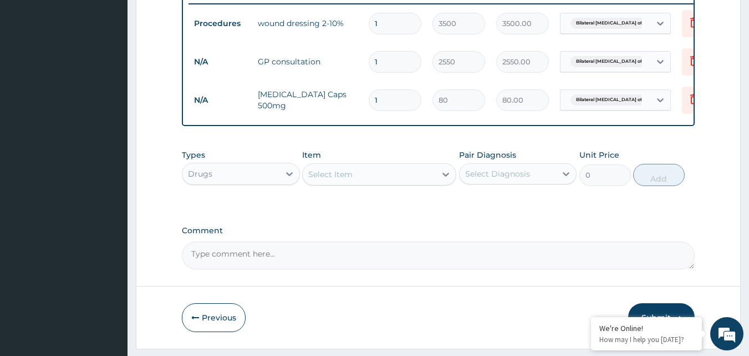
type input "0.00"
type input "1"
type input "80.00"
type input "16"
type input "1280.00"
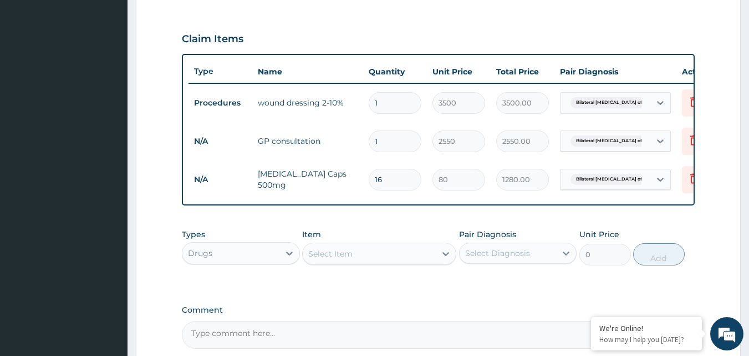
scroll to position [476, 0]
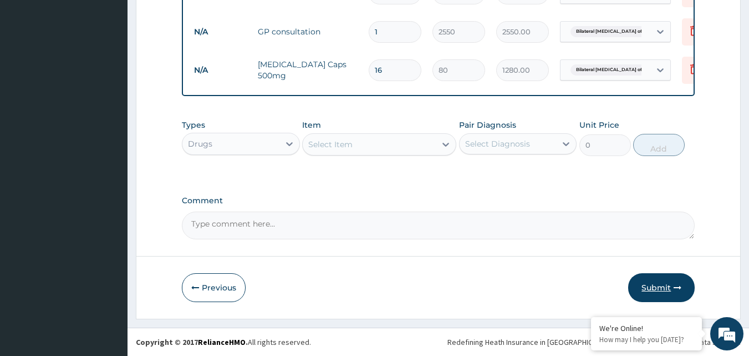
type input "16"
click at [647, 281] on button "Submit" at bounding box center [661, 287] width 67 height 29
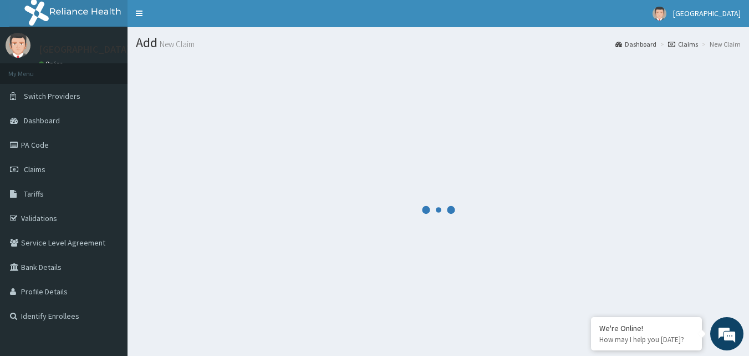
scroll to position [0, 0]
